Goal: Task Accomplishment & Management: Use online tool/utility

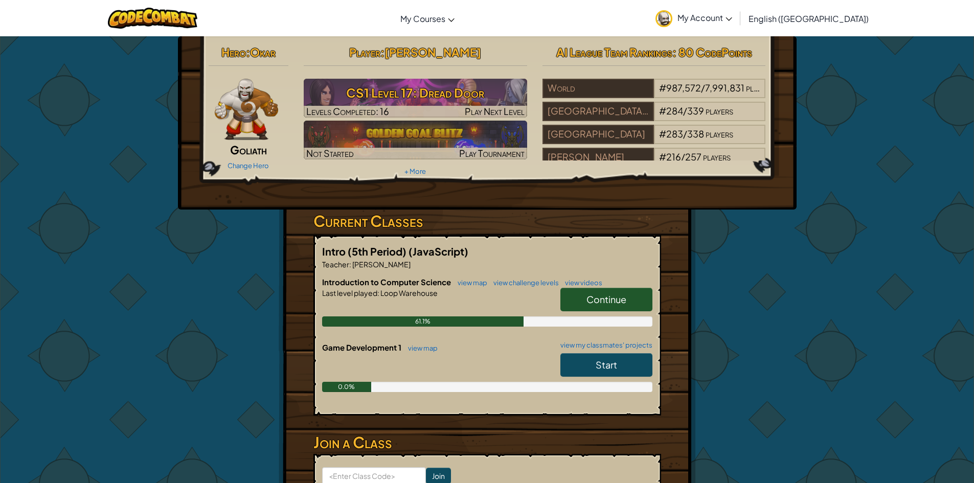
click at [614, 370] on span "Start" at bounding box center [606, 365] width 21 height 12
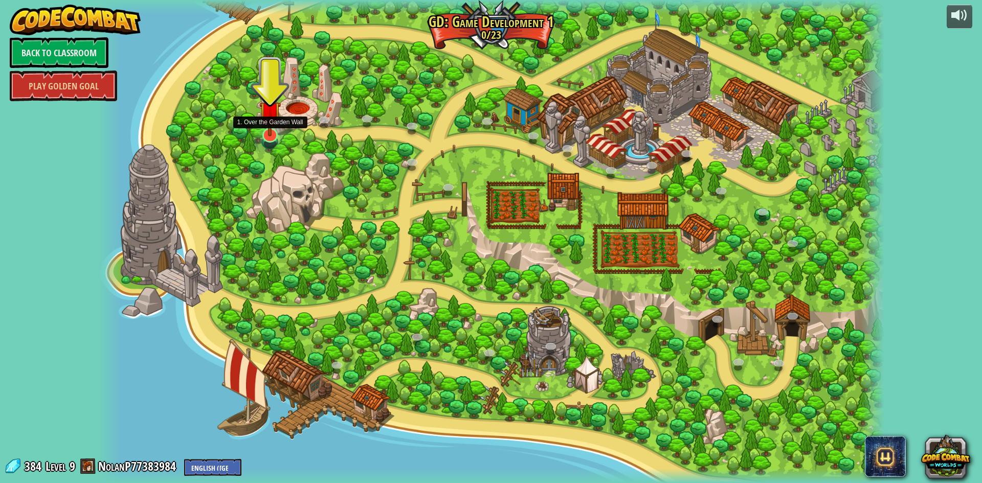
click at [265, 129] on img at bounding box center [269, 112] width 21 height 50
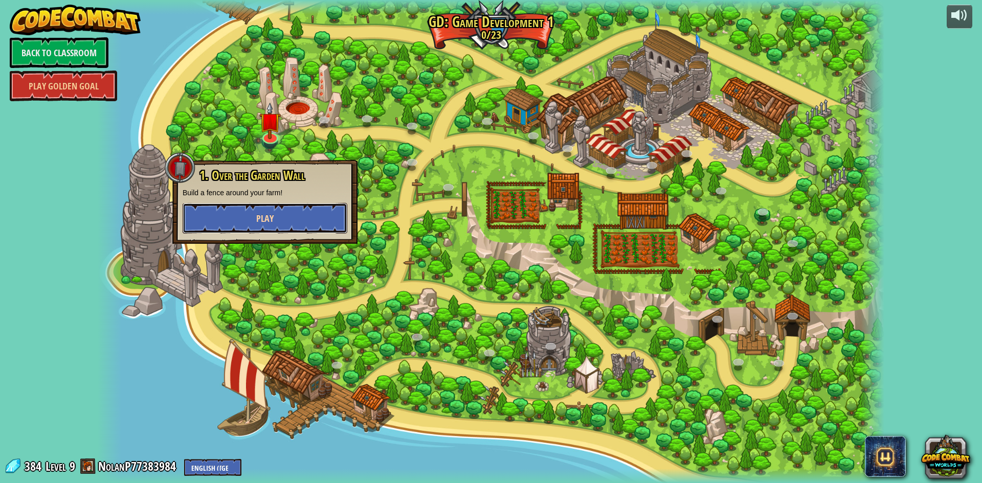
click at [265, 215] on span "Play" at bounding box center [264, 218] width 17 height 13
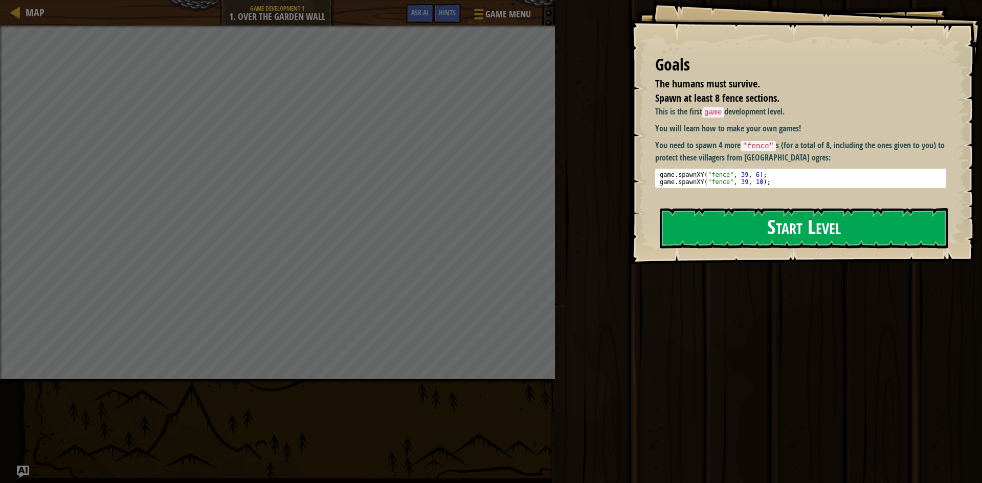
click at [753, 219] on button "Start Level" at bounding box center [804, 228] width 288 height 40
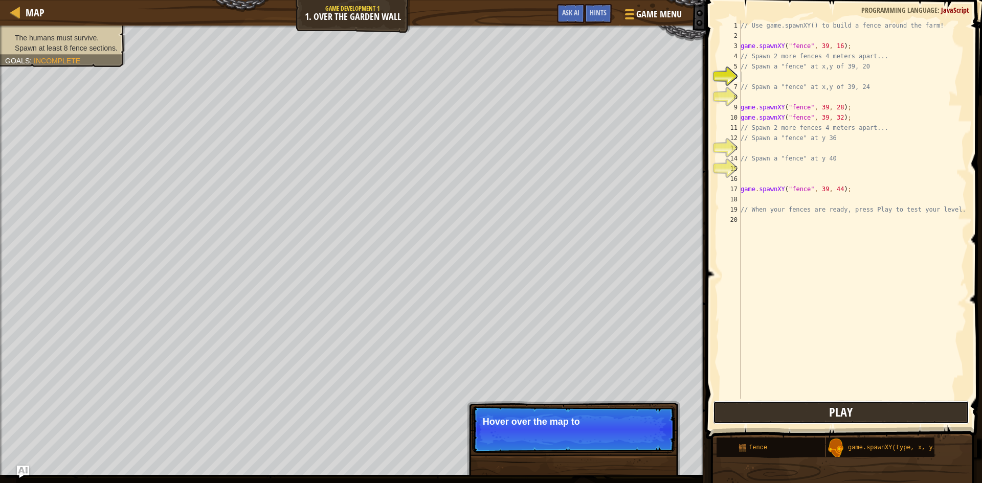
click at [849, 413] on span "Play" at bounding box center [841, 412] width 24 height 16
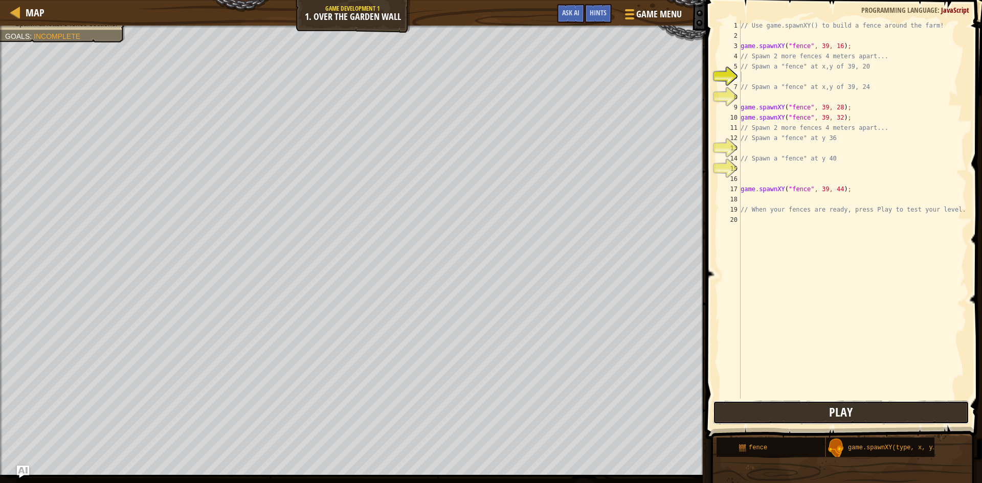
click at [784, 416] on button "Play" at bounding box center [841, 413] width 256 height 24
click at [773, 167] on div "// Use game.spawnXY() to build a fence around the farm! game . spawnXY ( "fence…" at bounding box center [852, 219] width 228 height 399
click at [754, 176] on div "g ame.spawnXY press enter" at bounding box center [834, 193] width 193 height 37
click at [870, 411] on button "Play" at bounding box center [841, 413] width 256 height 24
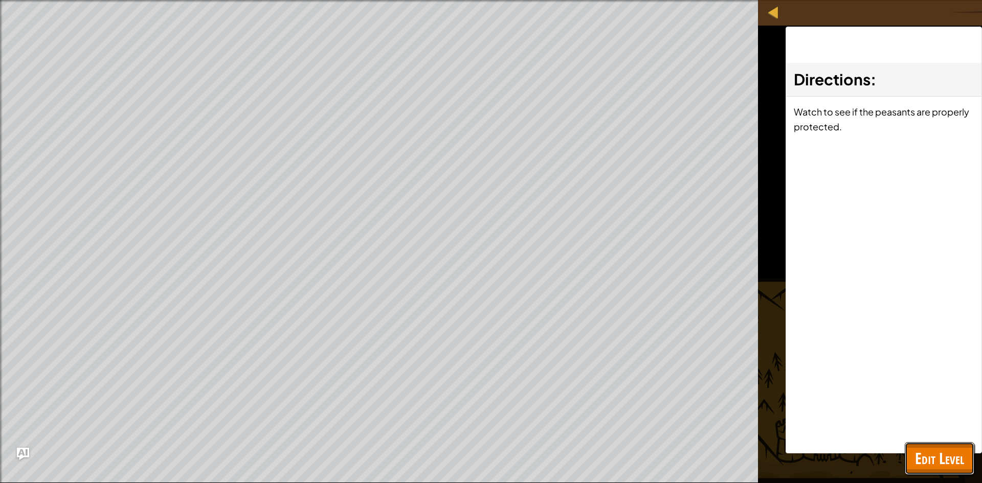
click at [940, 450] on span "Edit Level" at bounding box center [939, 458] width 49 height 21
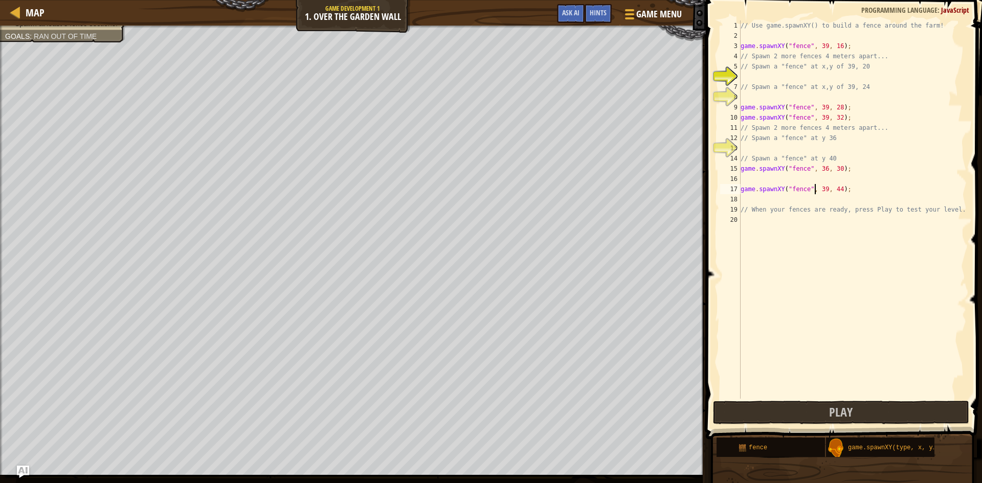
click at [814, 190] on div "// Use game.spawnXY() to build a fence around the farm! game . spawnXY ( "fence…" at bounding box center [852, 219] width 228 height 399
drag, startPoint x: 827, startPoint y: 189, endPoint x: 834, endPoint y: 189, distance: 7.7
click at [834, 189] on div "// Use game.spawnXY() to build a fence around the farm! game . spawnXY ( "fence…" at bounding box center [852, 219] width 228 height 399
click at [834, 189] on div "// Use game.spawnXY() to build a fence around the farm! game . spawnXY ( "fence…" at bounding box center [852, 209] width 228 height 378
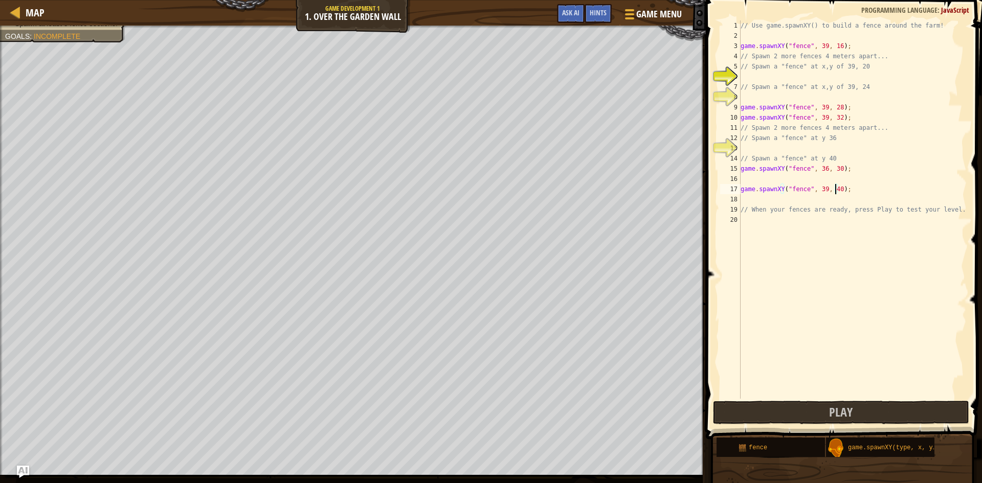
click at [821, 189] on div "// Use game.spawnXY() to build a fence around the farm! game . spawnXY ( "fence…" at bounding box center [852, 219] width 228 height 399
click at [789, 404] on button "Play" at bounding box center [841, 413] width 256 height 24
click at [887, 417] on button "Play" at bounding box center [841, 413] width 256 height 24
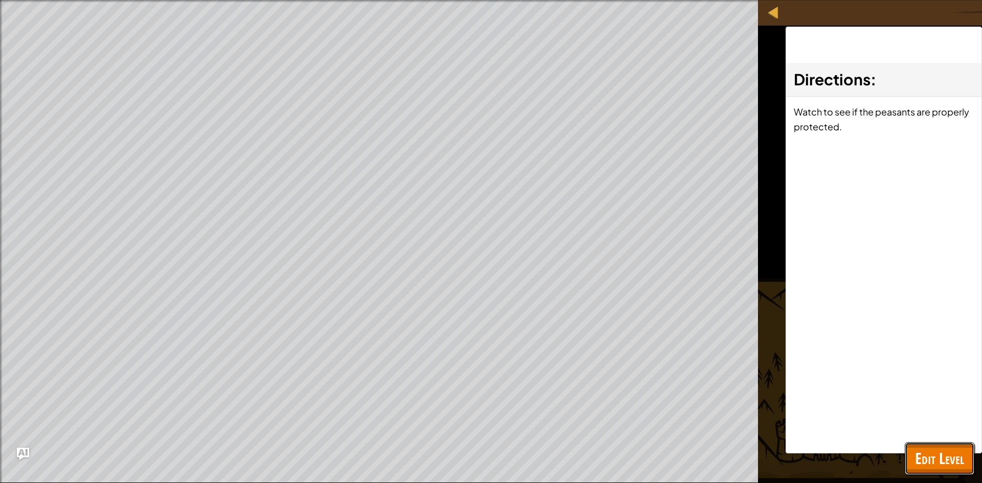
click at [906, 444] on button "Edit Level" at bounding box center [939, 458] width 70 height 33
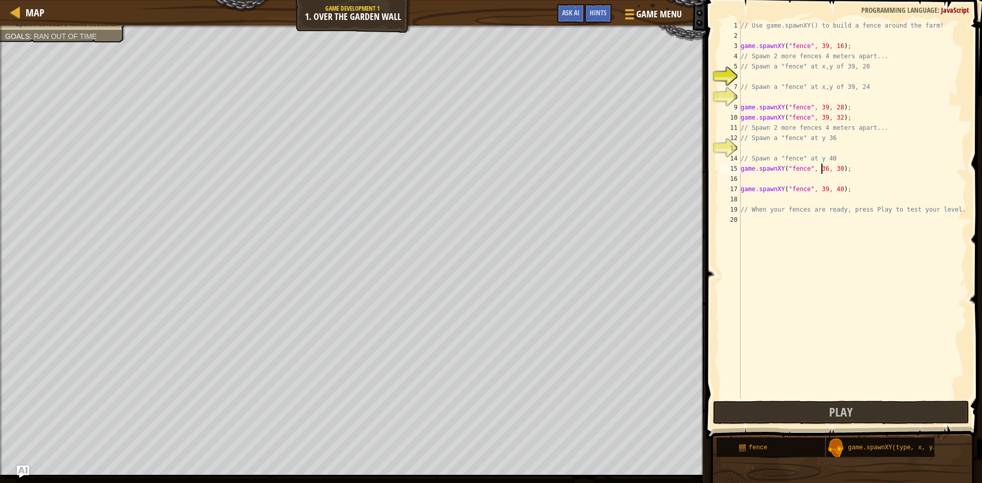
click at [821, 170] on div "// Use game.spawnXY() to build a fence around the farm! game . spawnXY ( "fence…" at bounding box center [852, 219] width 228 height 399
click at [835, 171] on div "// Use game.spawnXY() to build a fence around the farm! game . spawnXY ( "fence…" at bounding box center [852, 219] width 228 height 399
click at [822, 419] on button "Play" at bounding box center [841, 413] width 256 height 24
click at [834, 190] on div "// Use game.spawnXY() to build a fence around the farm! game . spawnXY ( "fence…" at bounding box center [852, 219] width 228 height 399
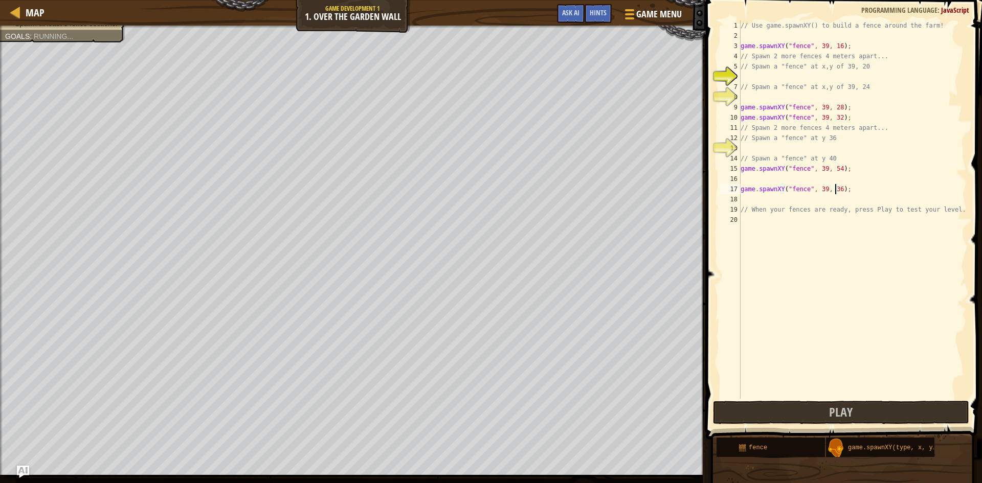
scroll to position [5, 8]
click at [789, 407] on button "Play" at bounding box center [841, 413] width 256 height 24
click at [926, 404] on button "Play" at bounding box center [841, 413] width 256 height 24
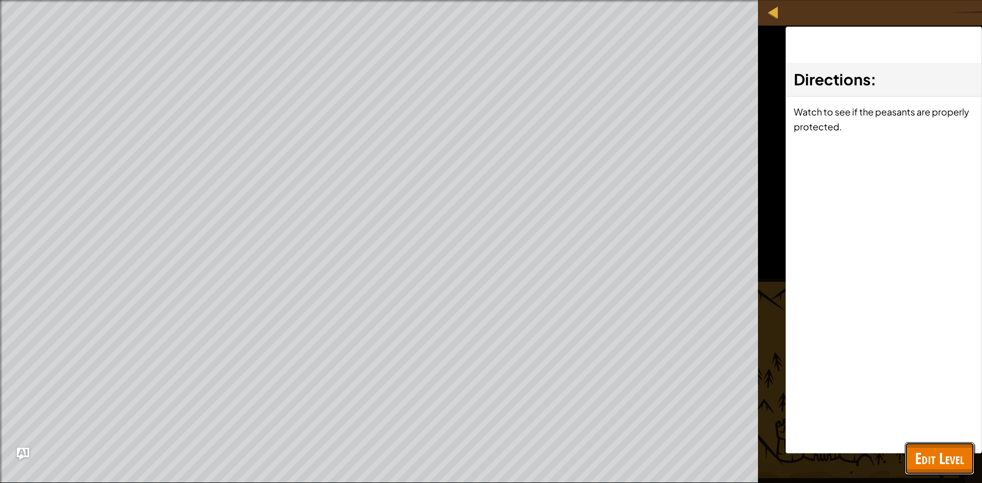
click at [966, 470] on button "Edit Level" at bounding box center [939, 458] width 70 height 33
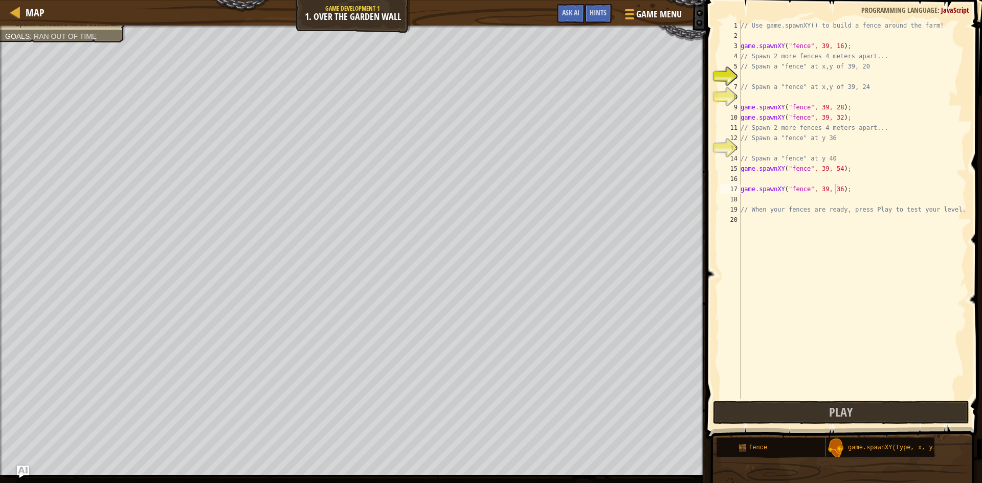
click at [820, 168] on div "// Use game.spawnXY() to build a fence around the farm! game . spawnXY ( "fence…" at bounding box center [852, 219] width 228 height 399
click at [834, 168] on div "// Use game.spawnXY() to build a fence around the farm! game . spawnXY ( "fence…" at bounding box center [852, 219] width 228 height 399
click at [814, 414] on button "Play" at bounding box center [841, 413] width 256 height 24
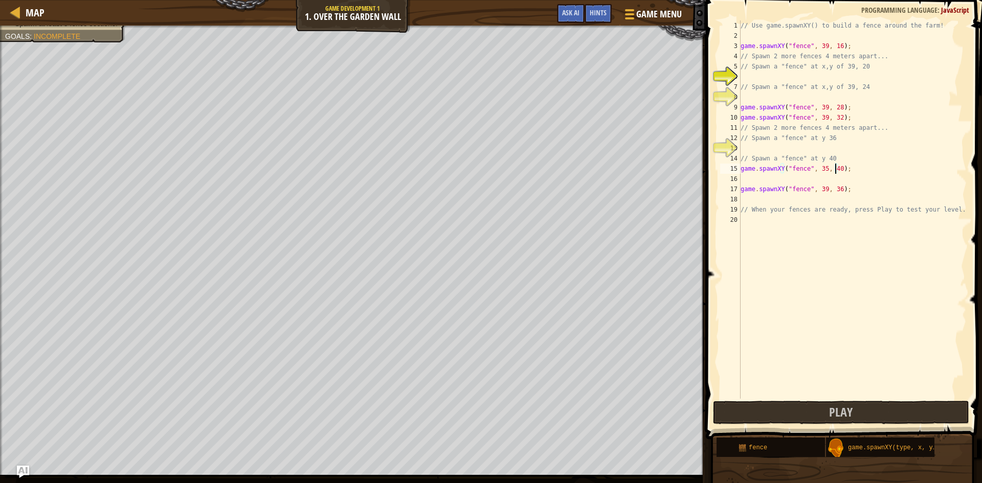
click at [834, 168] on div "// Use game.spawnXY() to build a fence around the farm! game . spawnXY ( "fence…" at bounding box center [852, 219] width 228 height 399
click at [819, 167] on div "// Use game.spawnXY() to build a fence around the farm! game . spawnXY ( "fence…" at bounding box center [852, 219] width 228 height 399
click at [821, 169] on div "// Use game.spawnXY() to build a fence around the farm! game . spawnXY ( "fence…" at bounding box center [852, 219] width 228 height 399
click at [737, 414] on button "Play" at bounding box center [841, 413] width 256 height 24
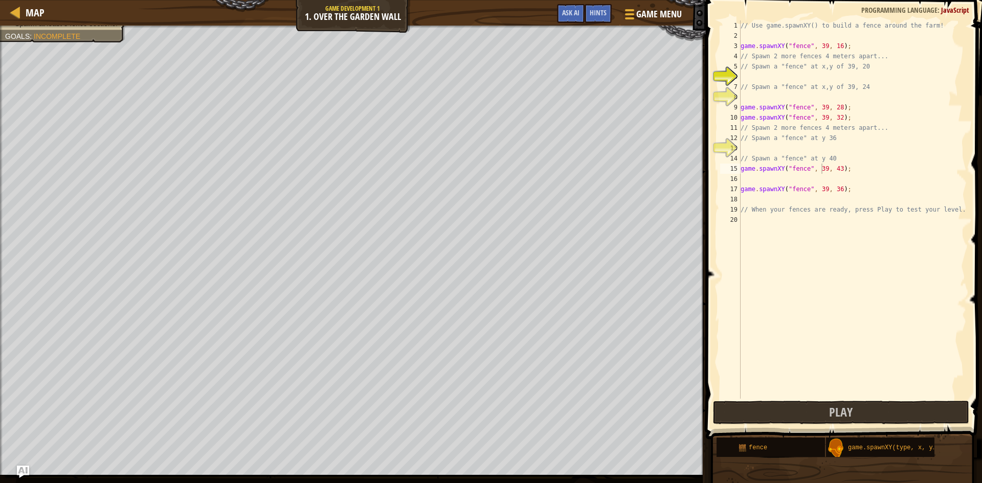
click at [956, 452] on div "fence game.spawnXY(type, x, y);" at bounding box center [845, 447] width 259 height 20
click at [938, 413] on button "Play" at bounding box center [841, 413] width 256 height 24
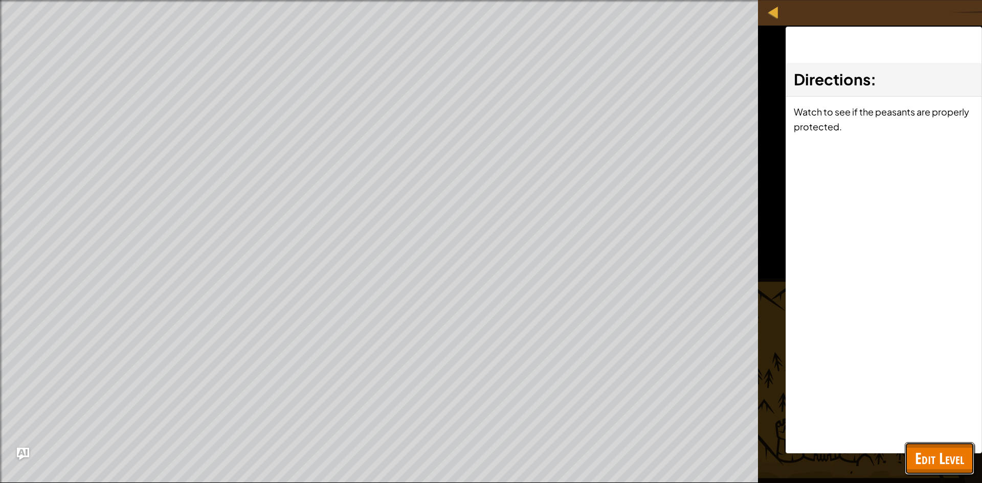
click at [947, 444] on button "Edit Level" at bounding box center [939, 458] width 70 height 33
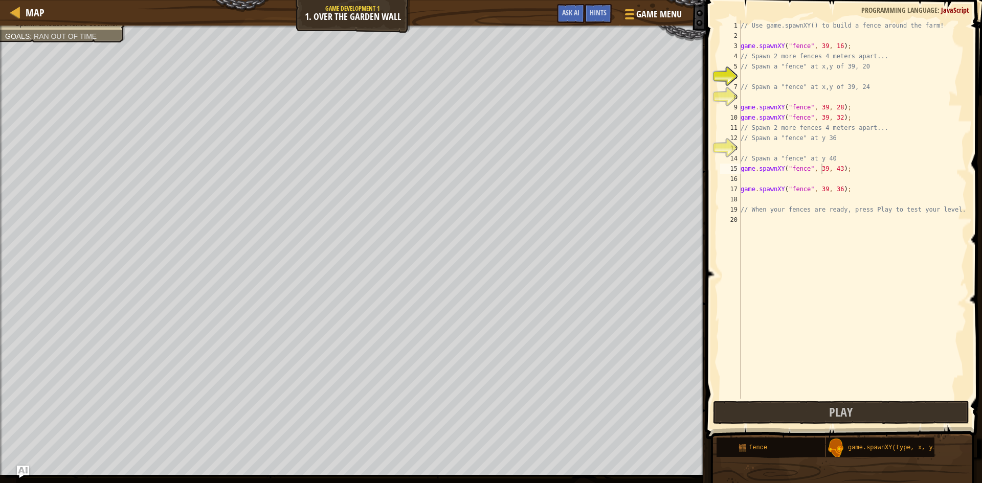
click at [835, 169] on div "// Use game.spawnXY() to build a fence around the farm! game . spawnXY ( "fence…" at bounding box center [852, 219] width 228 height 399
click at [837, 412] on span "Play" at bounding box center [841, 412] width 24 height 16
click at [837, 170] on div "// Use game.spawnXY() to build a fence around the farm! game . spawnXY ( "fence…" at bounding box center [852, 219] width 228 height 399
click at [835, 170] on div "// Use game.spawnXY() to build a fence around the farm! game . spawnXY ( "fence…" at bounding box center [852, 219] width 228 height 399
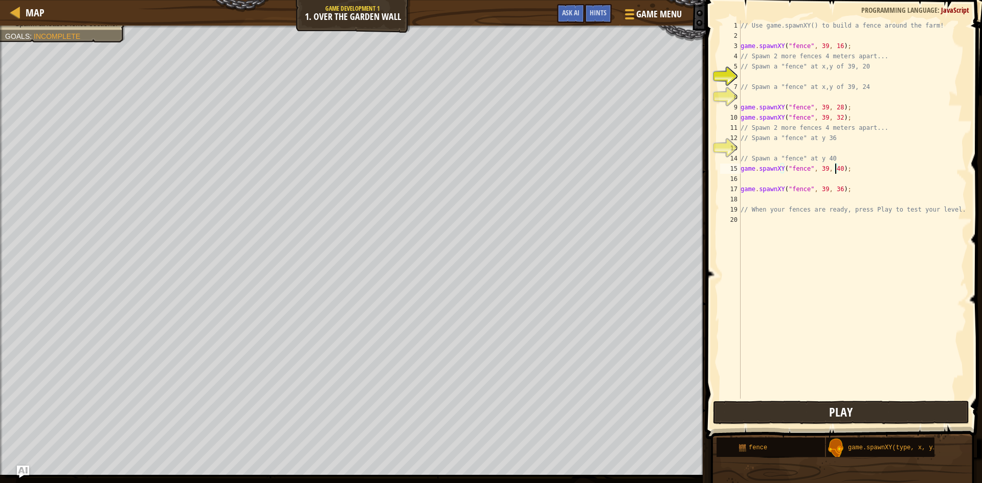
type textarea "game.spawnXY("fence", 39, 40);"
click at [786, 410] on button "Play" at bounding box center [841, 413] width 256 height 24
click at [772, 95] on div "// Use game.spawnXY() to build a fence around the farm! game . spawnXY ( "fence…" at bounding box center [852, 219] width 228 height 399
click at [777, 105] on div "game. s pawnXY press enter" at bounding box center [834, 121] width 193 height 37
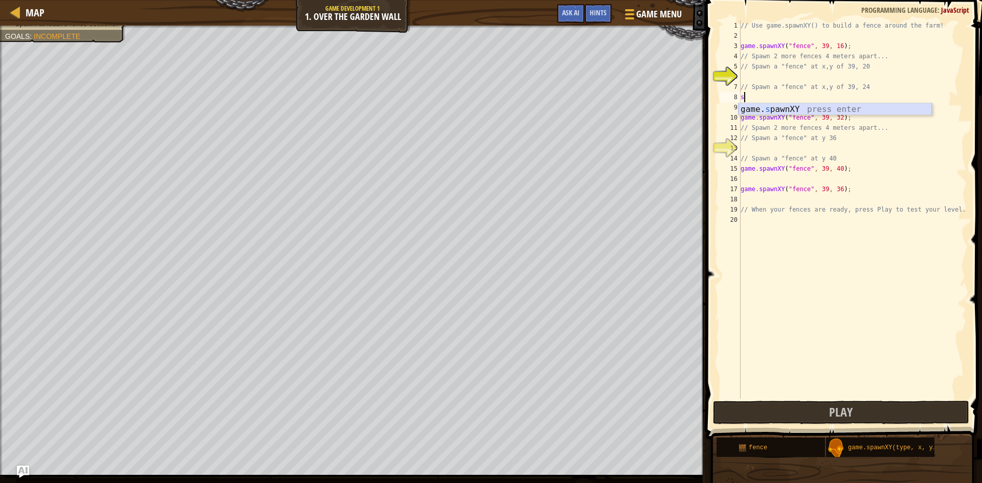
type textarea "game.spawnXY("fence", 36, 30);"
click at [811, 78] on div "// Use game.spawnXY() to build a fence around the farm! game . spawnXY ( "fence…" at bounding box center [852, 219] width 228 height 399
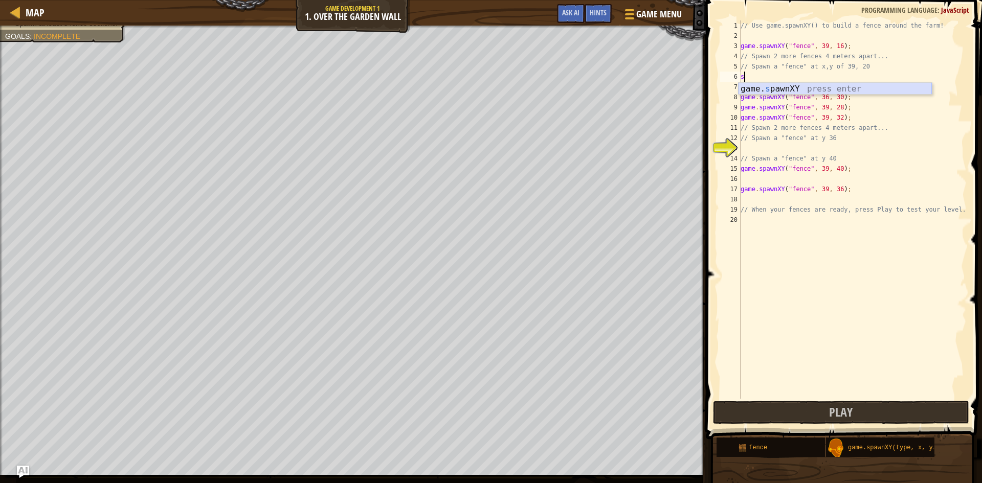
click at [818, 89] on div "game. s pawnXY press enter" at bounding box center [834, 101] width 193 height 37
type textarea "game.spawnXY("fence", 36, 30);"
click at [799, 239] on div "// Use game.spawnXY() to build a fence around the farm! game . spawnXY ( "fence…" at bounding box center [852, 219] width 228 height 399
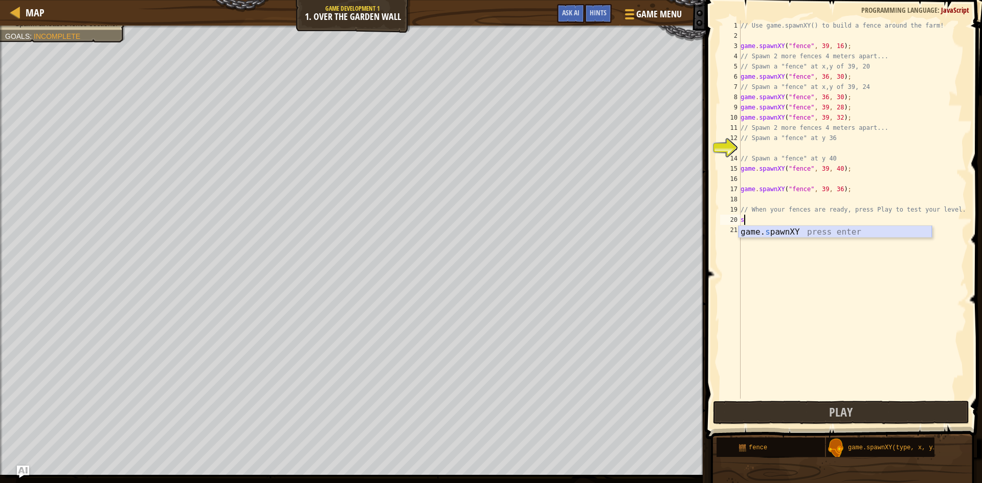
click at [796, 226] on div "game. s pawnXY press enter" at bounding box center [834, 244] width 193 height 37
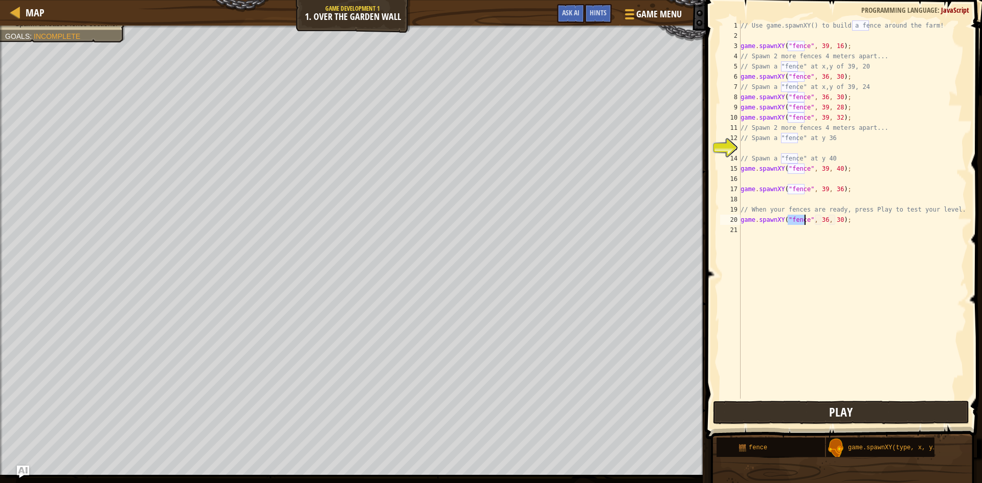
type textarea "game.spawnXY("fence", 36, 30);"
click at [816, 414] on button "Play" at bounding box center [841, 413] width 256 height 24
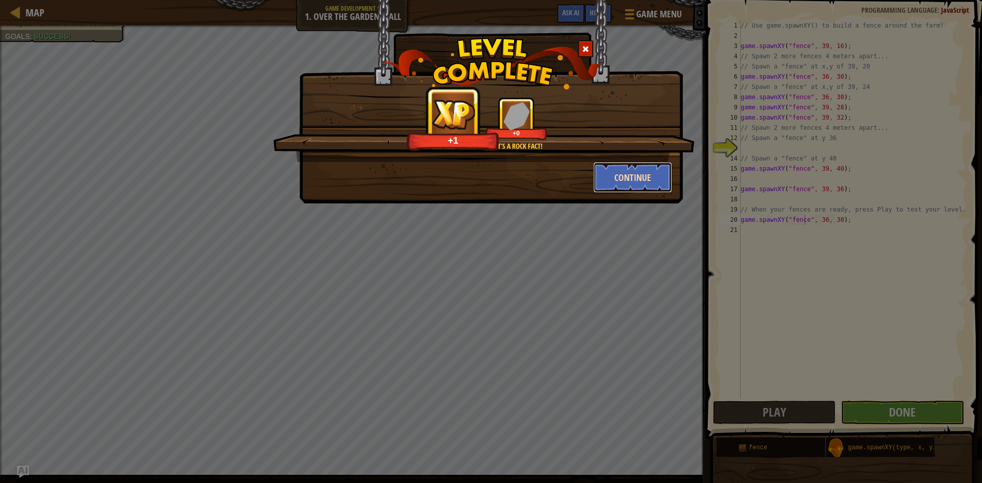
click at [641, 178] on button "Continue" at bounding box center [632, 177] width 79 height 31
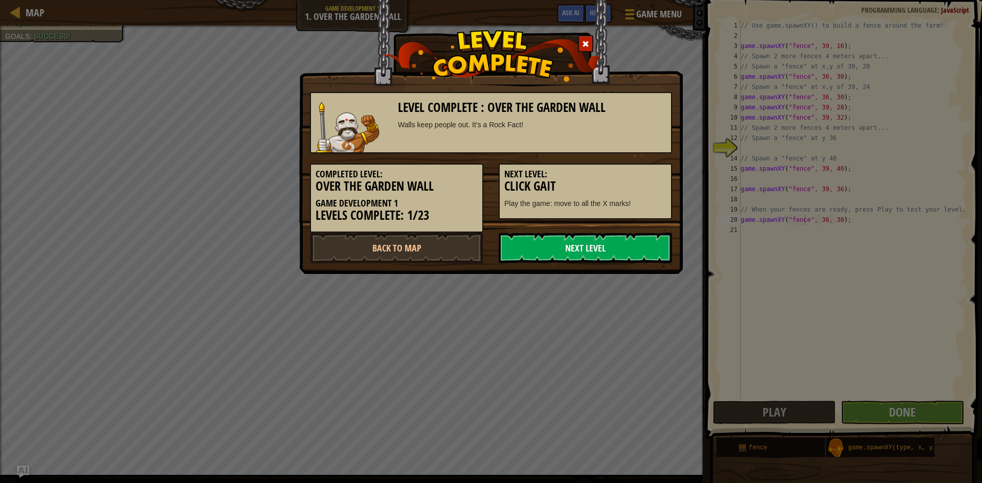
click at [584, 251] on link "Next Level" at bounding box center [584, 248] width 173 height 31
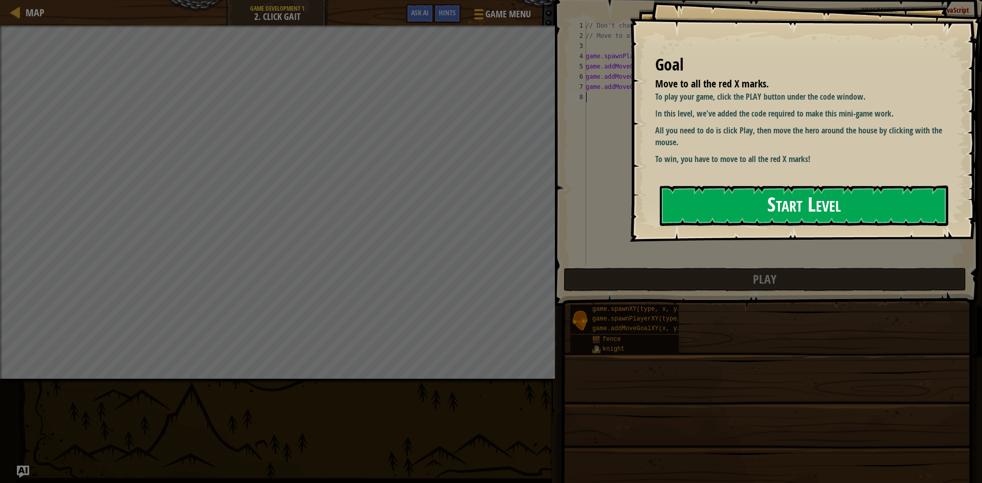
click at [765, 204] on button "Start Level" at bounding box center [804, 206] width 288 height 40
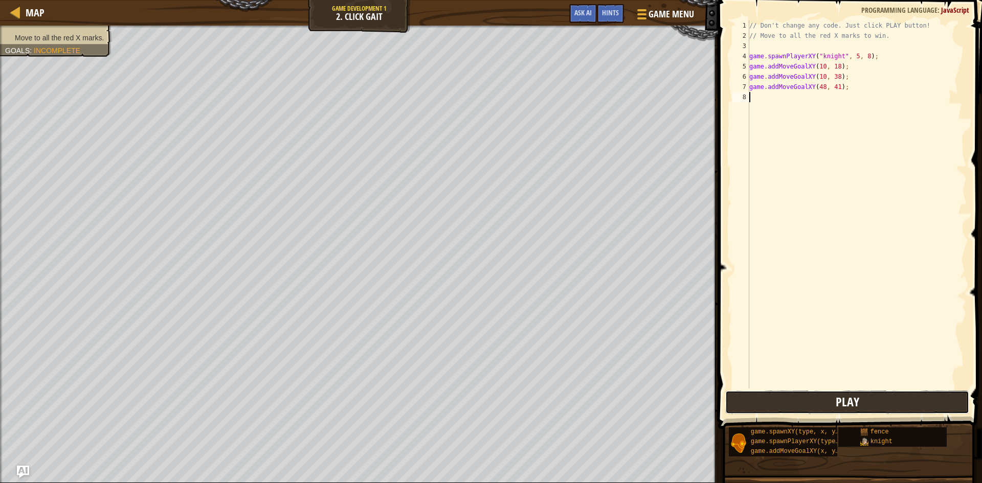
click at [811, 401] on button "Play" at bounding box center [847, 403] width 244 height 24
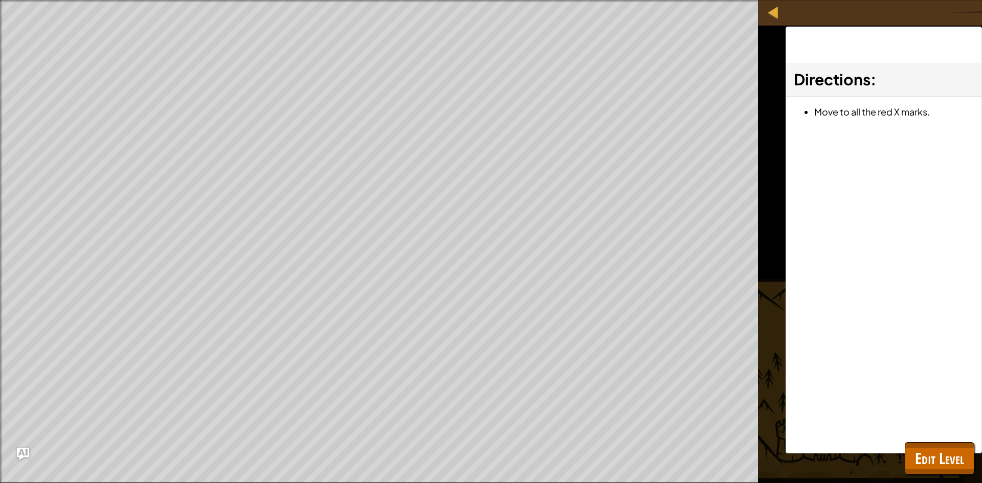
click at [903, 459] on div "Move to all the red X marks. Goals : Ran out of time ♫ Game" at bounding box center [491, 241] width 982 height 483
click at [922, 454] on span "Edit Level" at bounding box center [939, 458] width 49 height 21
